Goal: Task Accomplishment & Management: Manage account settings

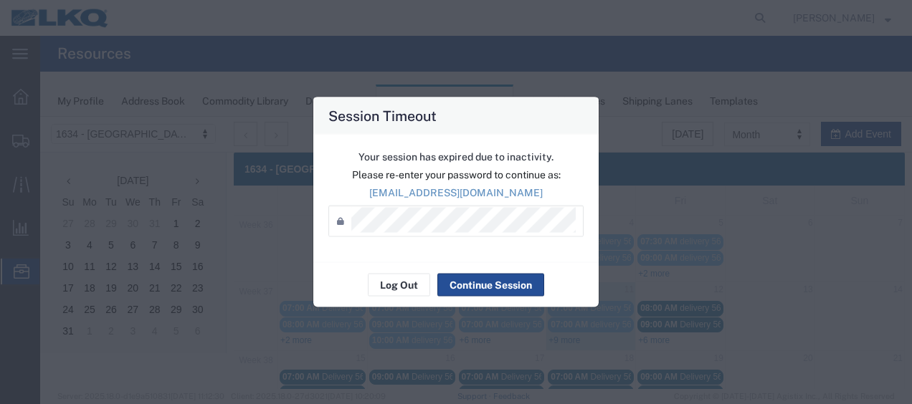
scroll to position [82, 0]
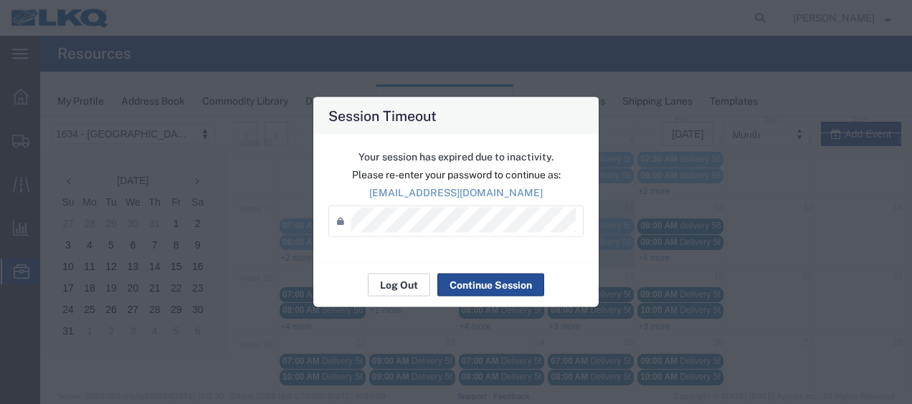
click at [404, 286] on button "Log Out" at bounding box center [399, 285] width 62 height 23
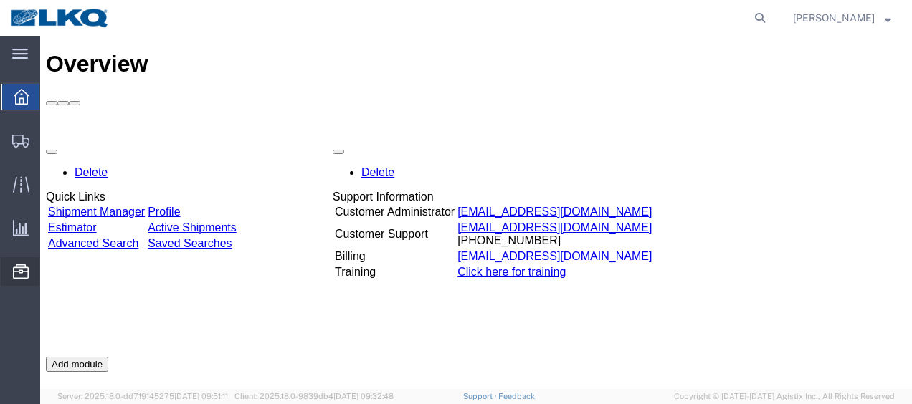
click at [0, 0] on span "Location Appointment" at bounding box center [0, 0] width 0 height 0
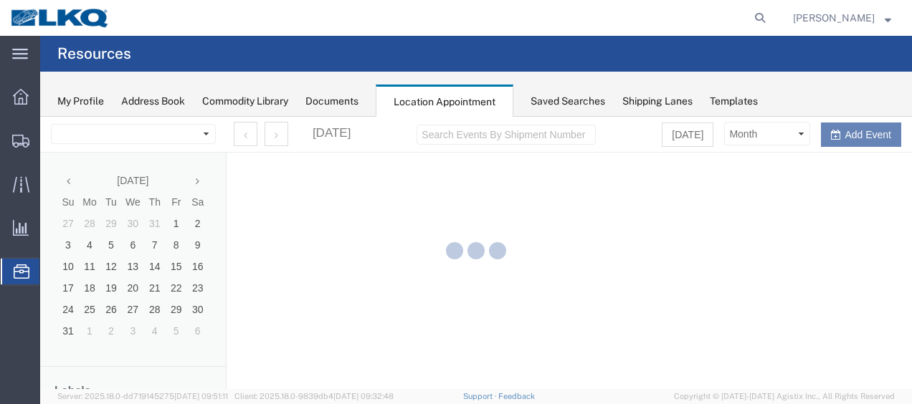
select select "28712"
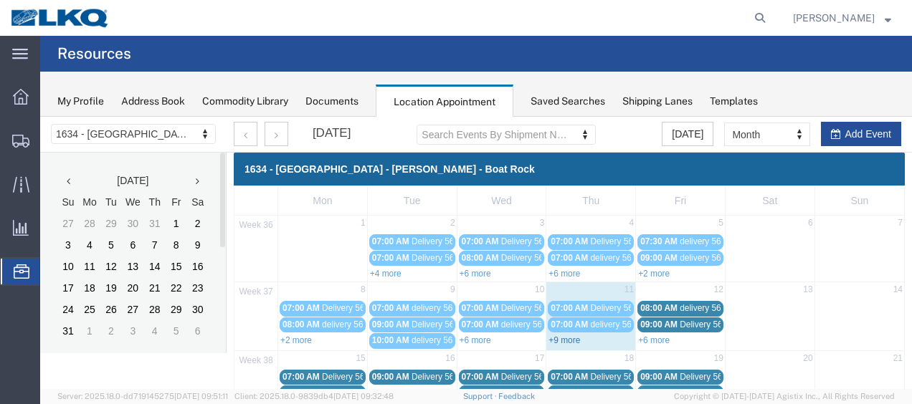
click at [575, 338] on link "+9 more" at bounding box center [564, 341] width 32 height 10
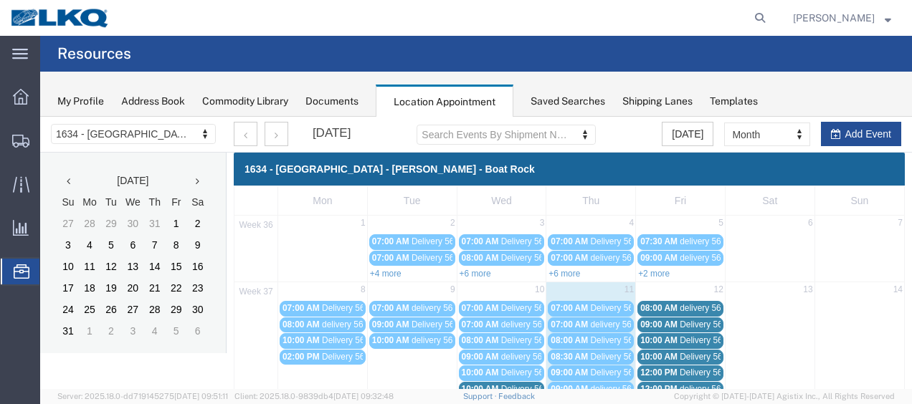
click at [438, 19] on agx-global-search at bounding box center [542, 18] width 459 height 36
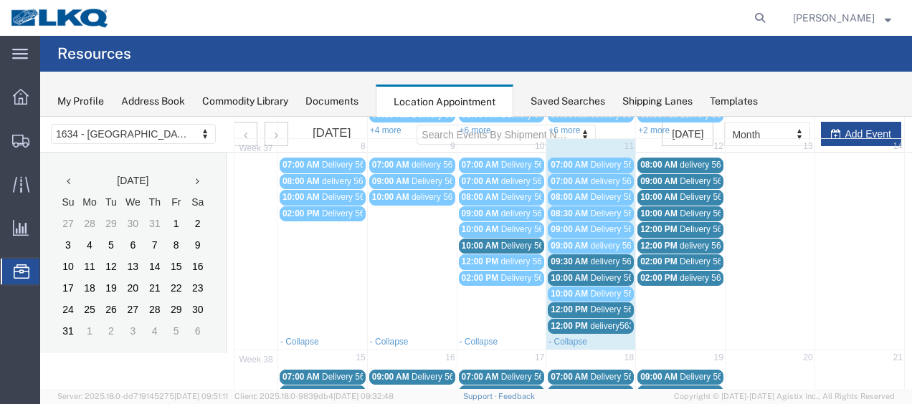
click at [521, 241] on span "Delivery 56397341" at bounding box center [536, 246] width 71 height 10
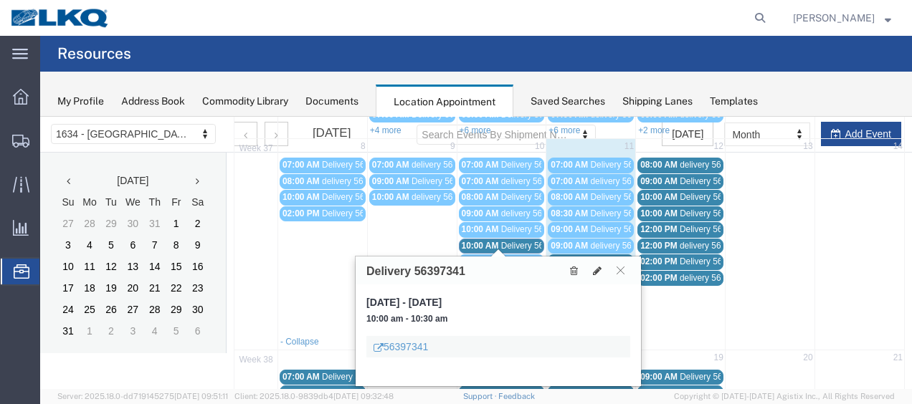
click at [592, 257] on span "delivery 56687047" at bounding box center [625, 262] width 70 height 10
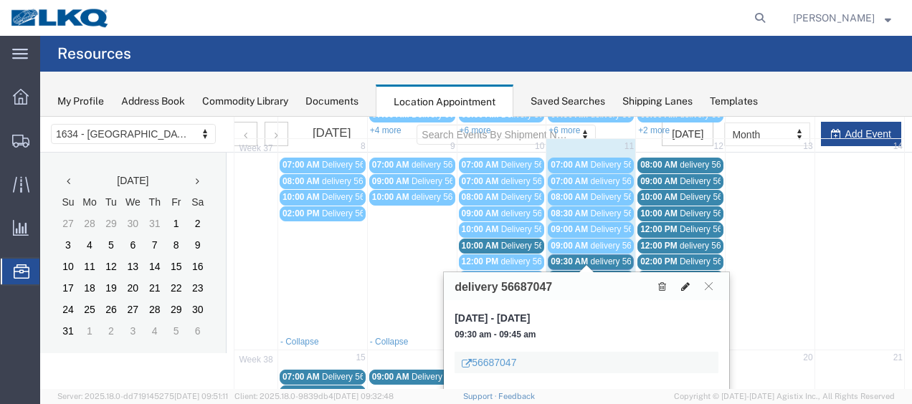
click at [685, 286] on icon at bounding box center [685, 287] width 9 height 10
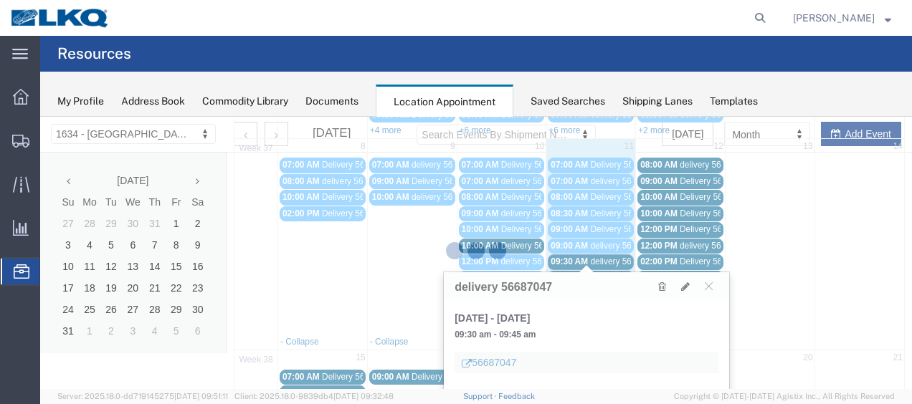
select select "1"
select select
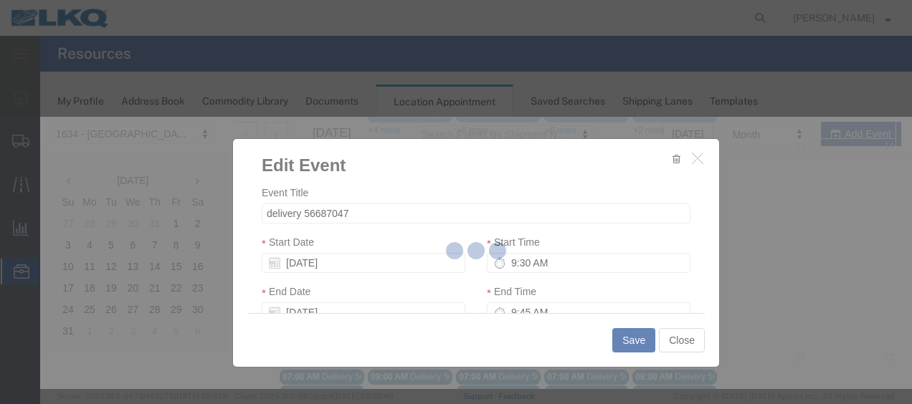
select select
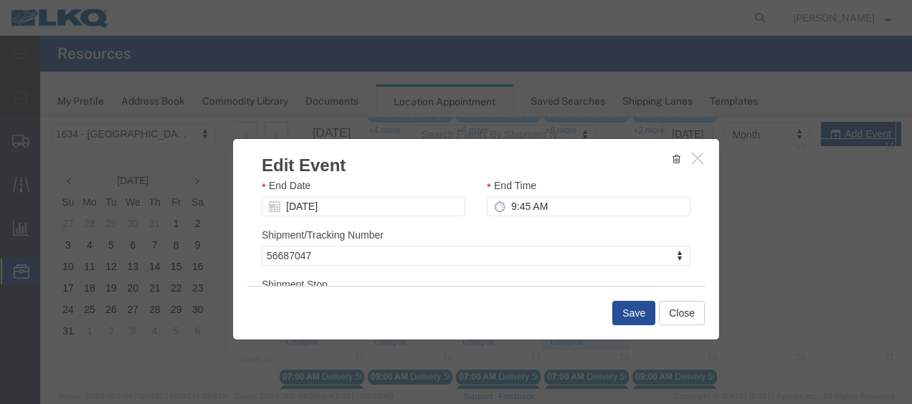
scroll to position [189, 0]
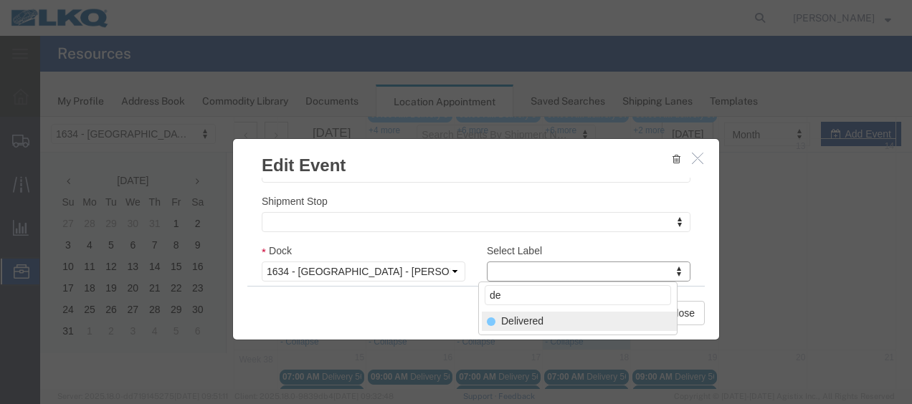
type input "de"
select select "40"
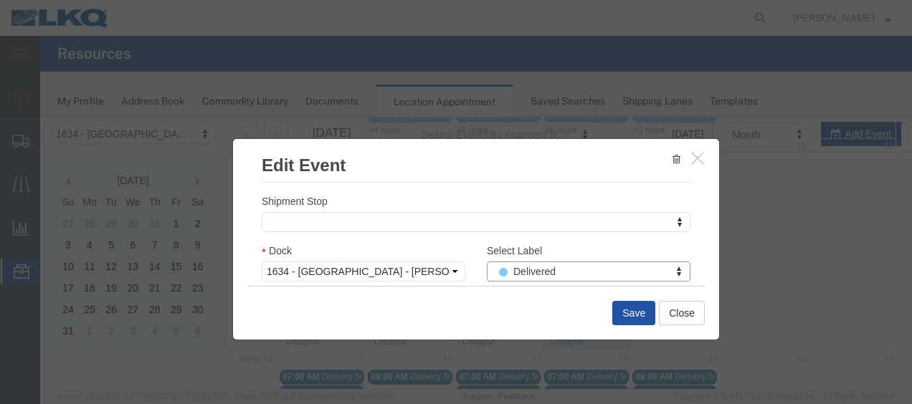
click at [640, 314] on button "Save" at bounding box center [633, 313] width 43 height 24
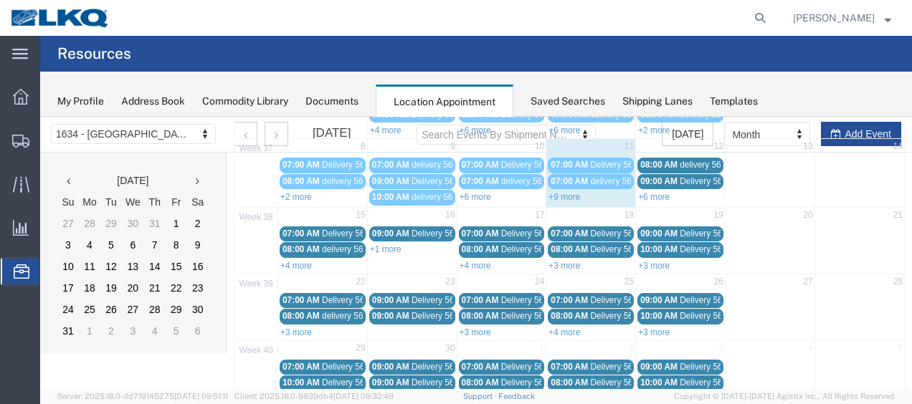
scroll to position [82, 0]
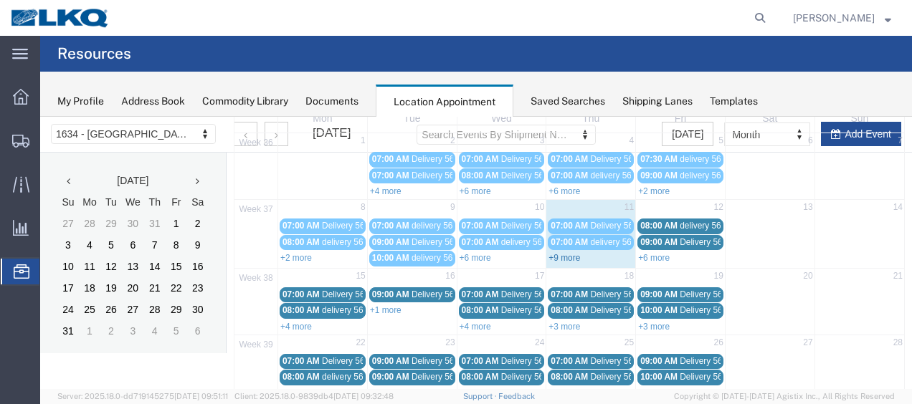
click at [570, 253] on link "+9 more" at bounding box center [564, 258] width 32 height 10
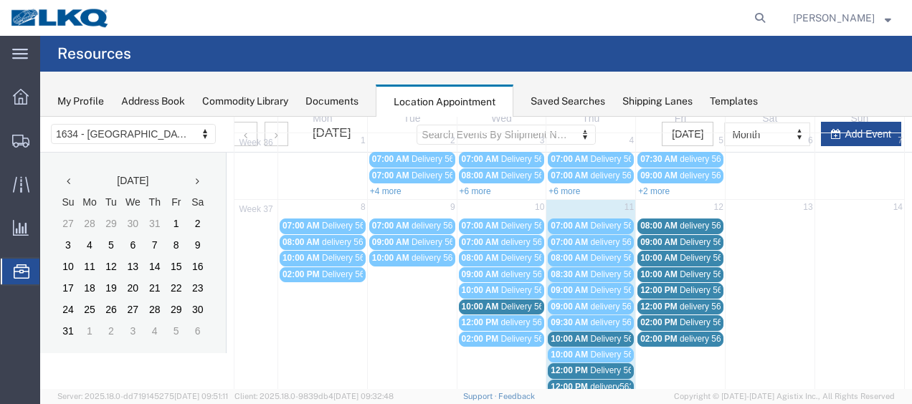
click at [591, 334] on span "Delivery 56397345" at bounding box center [625, 339] width 71 height 10
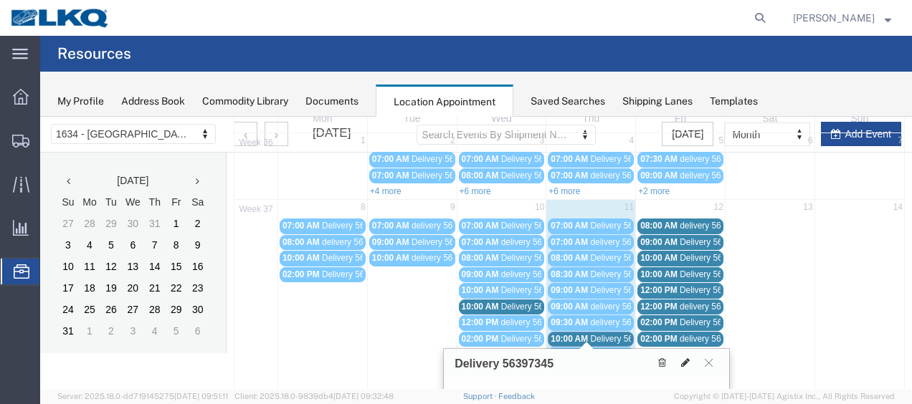
click at [688, 363] on icon at bounding box center [685, 363] width 9 height 10
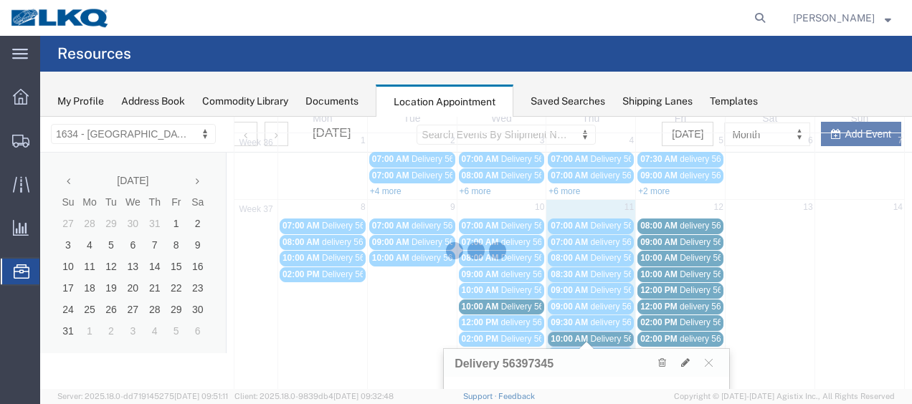
select select "100"
select select "1"
select select
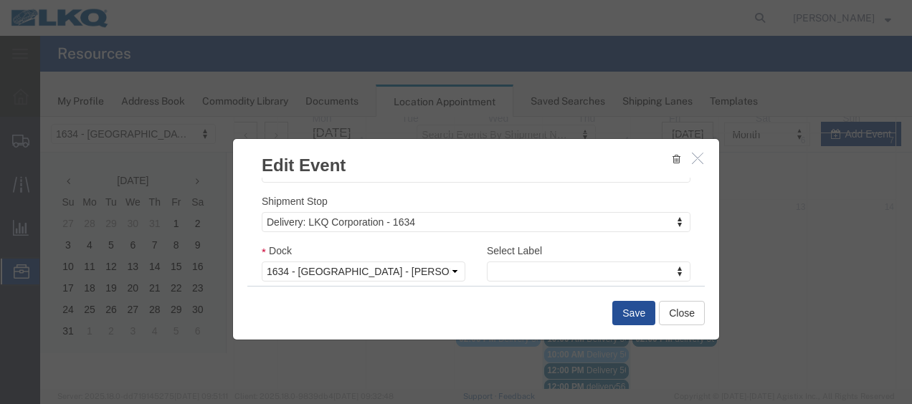
scroll to position [189, 0]
type input "de"
select select "40"
click at [630, 317] on button "Save" at bounding box center [633, 313] width 43 height 24
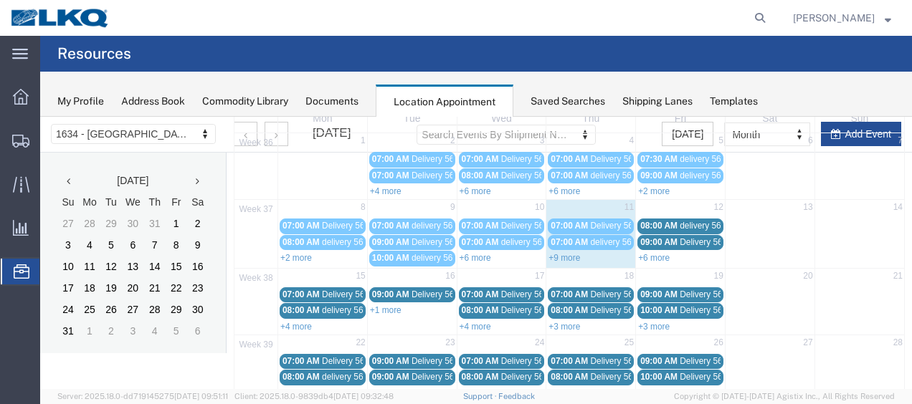
click at [561, 254] on link "+9 more" at bounding box center [564, 258] width 32 height 10
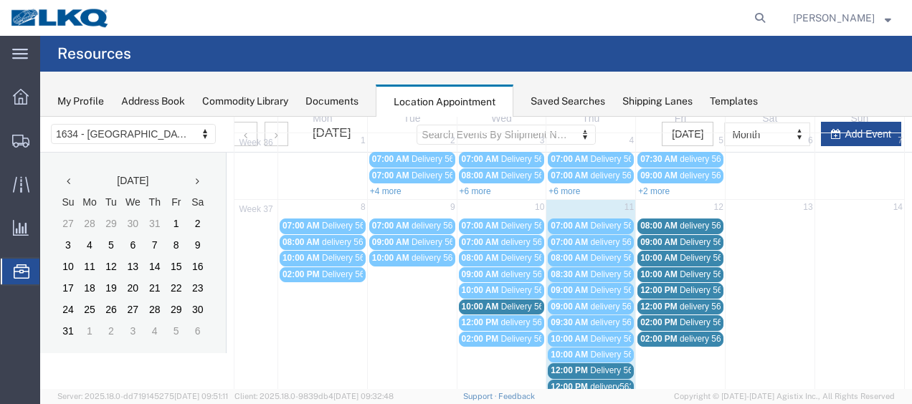
click at [591, 288] on span "Delivery 56411580" at bounding box center [625, 290] width 71 height 10
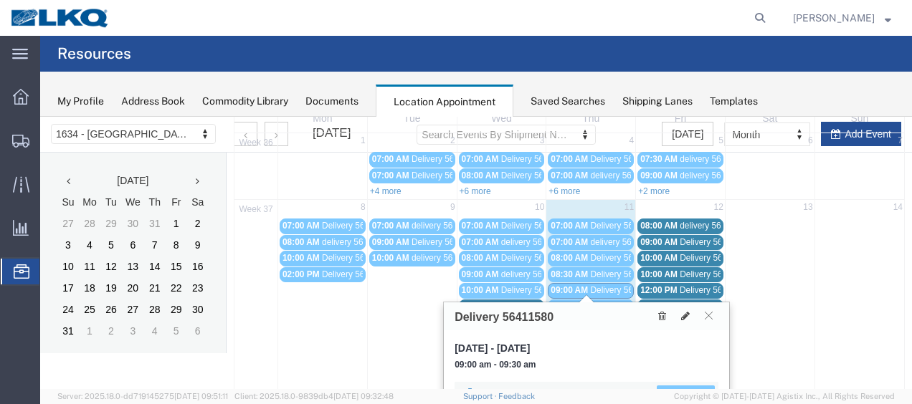
click at [601, 300] on link "09:00 AM delivery 56748178" at bounding box center [591, 307] width 86 height 15
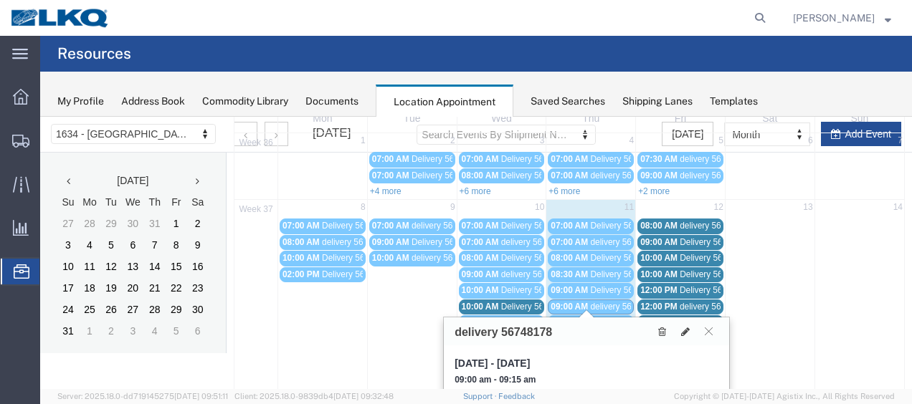
click at [607, 318] on div "09:30 AM delivery 56687047" at bounding box center [591, 323] width 80 height 11
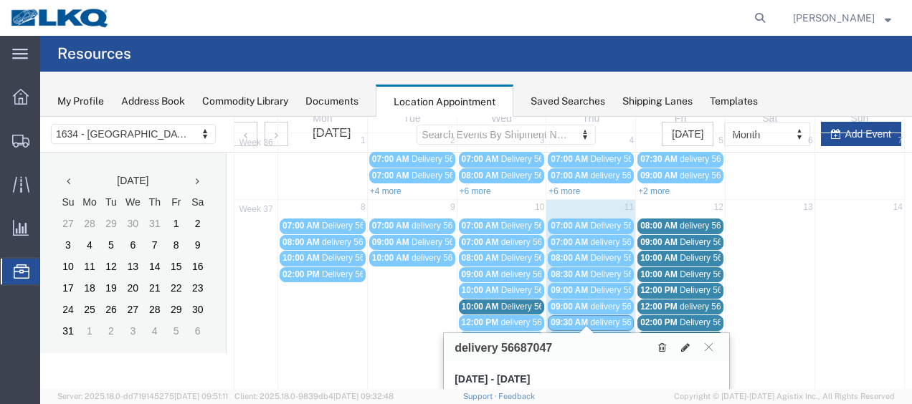
click at [605, 332] on link "10:00 AM Delivery 56397345" at bounding box center [591, 339] width 86 height 15
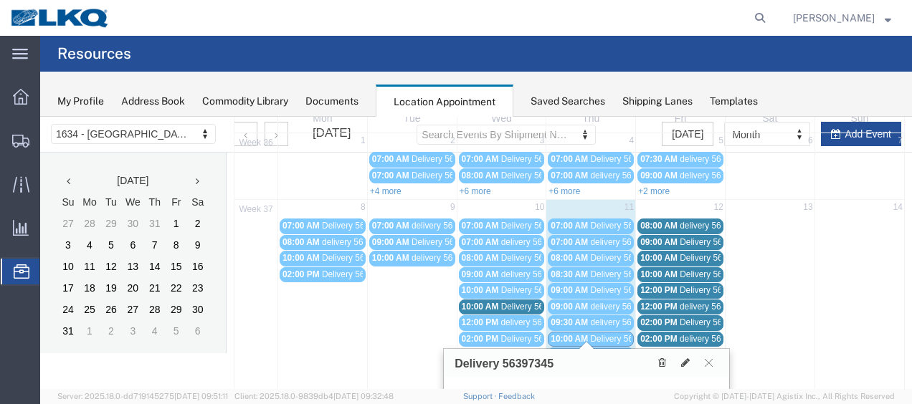
click at [607, 350] on span "Delivery 56411582" at bounding box center [625, 355] width 71 height 10
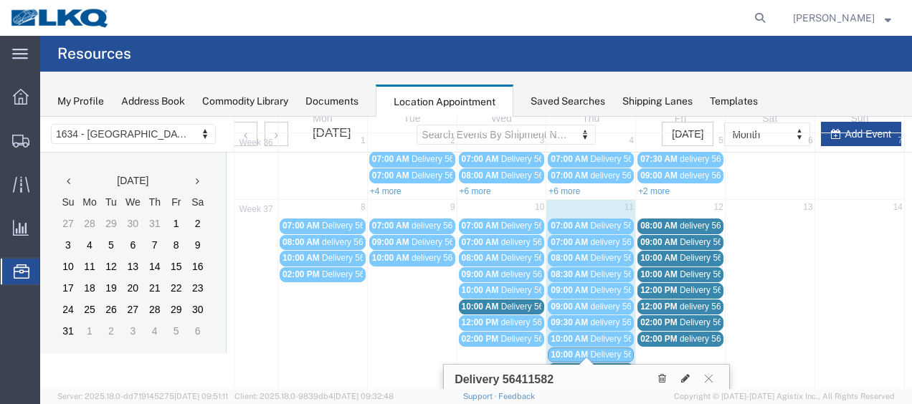
click at [611, 350] on span "Delivery 56411582" at bounding box center [625, 355] width 71 height 10
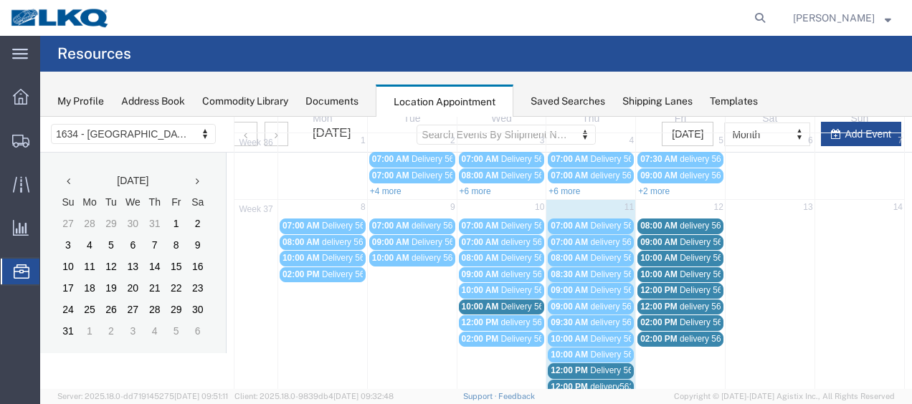
click at [612, 350] on span "Delivery 56411582" at bounding box center [625, 355] width 71 height 10
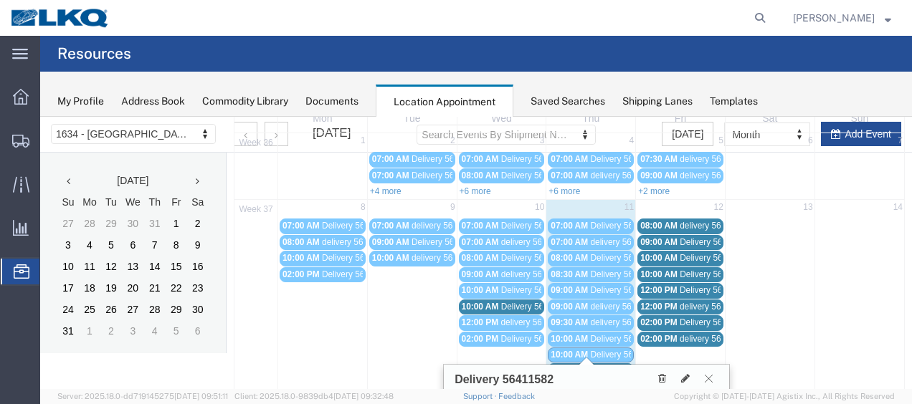
click at [712, 376] on icon at bounding box center [709, 378] width 8 height 9
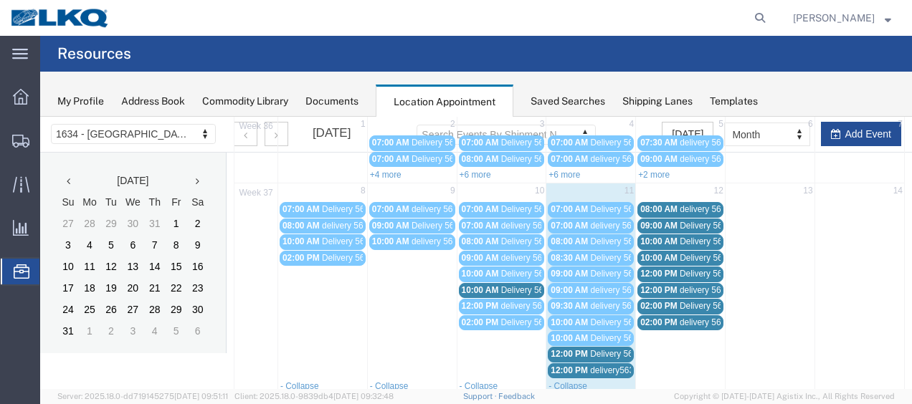
scroll to position [226, 0]
